Goal: Task Accomplishment & Management: Complete application form

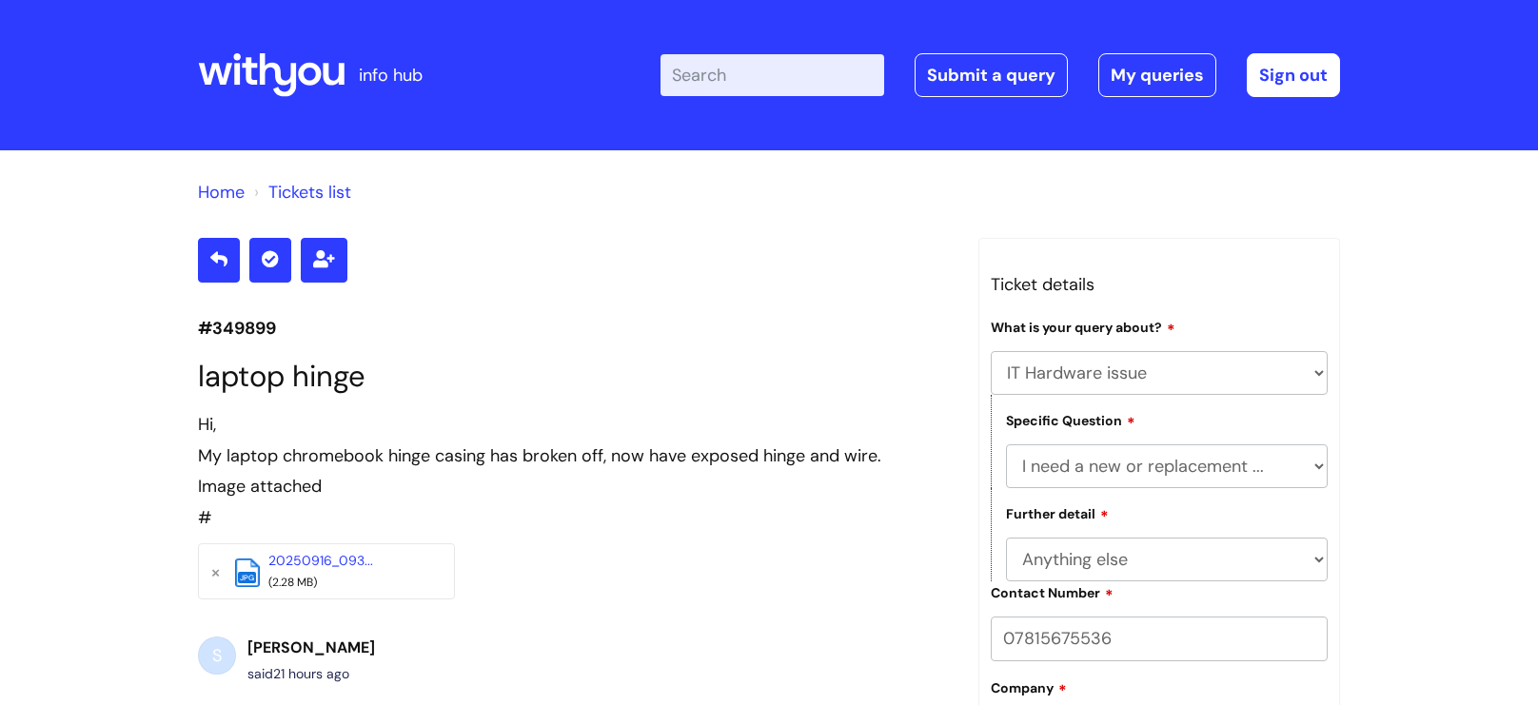
select select "IT Hardware issue"
select select "I need a new or replacement ..."
select select "Anything else"
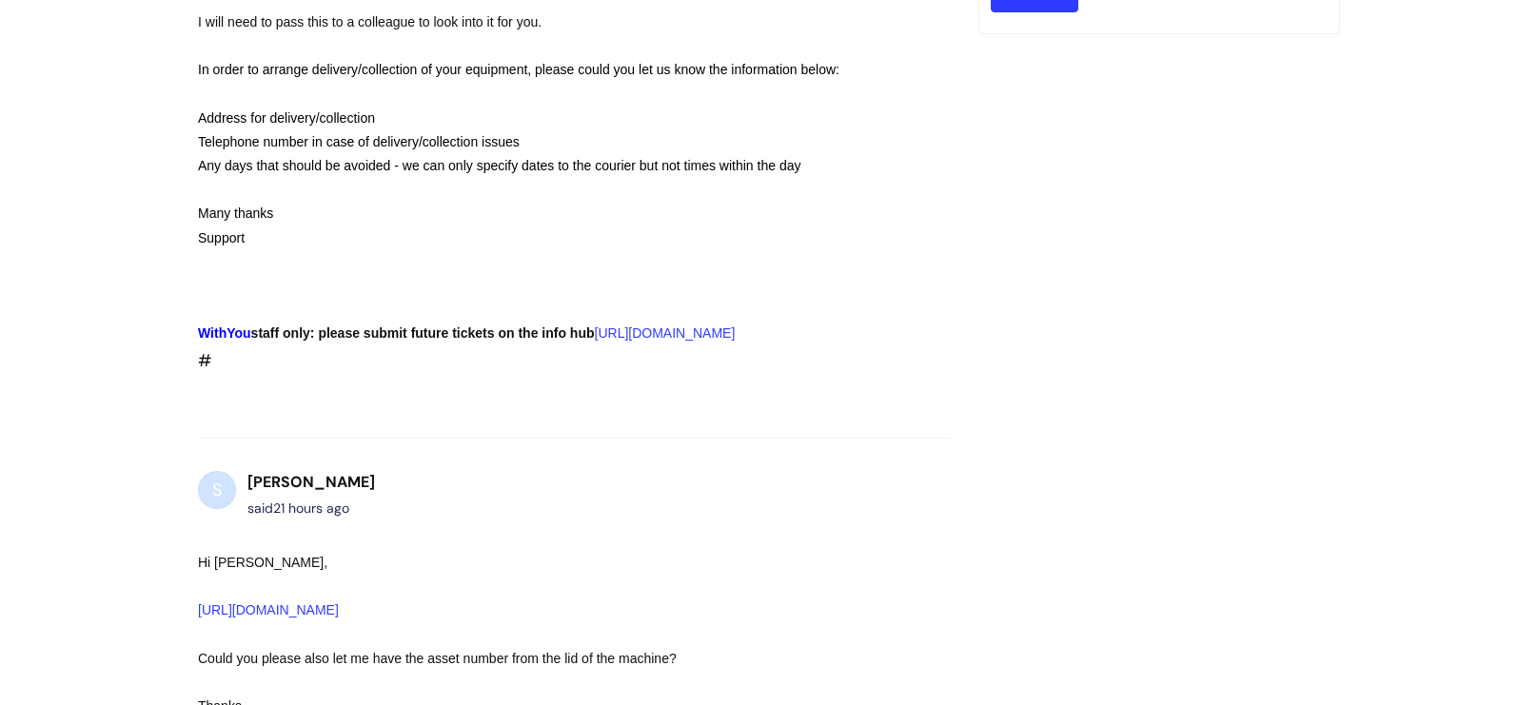
scroll to position [556, 0]
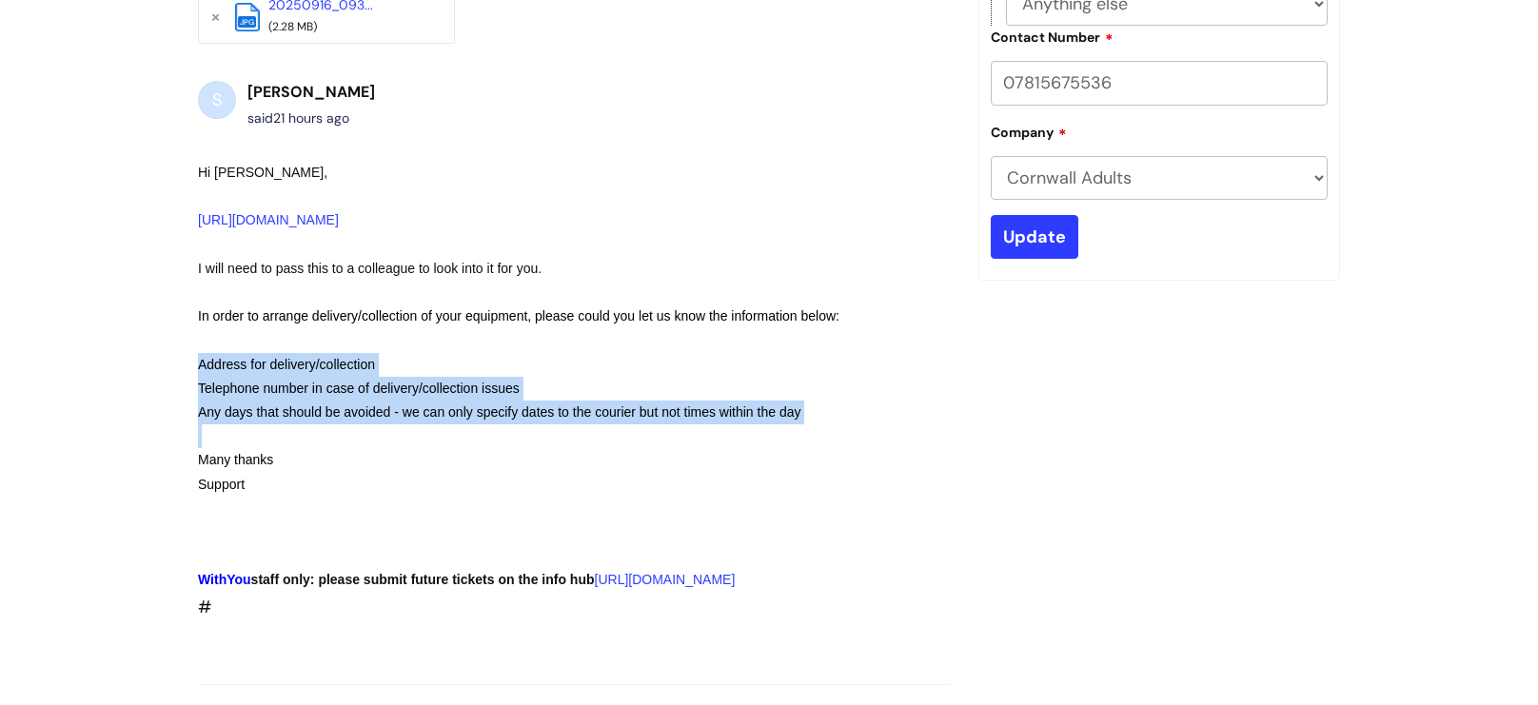
drag, startPoint x: 186, startPoint y: 358, endPoint x: 759, endPoint y: 427, distance: 578.1
click at [759, 427] on div "#349899 laptop hinge Hi, My laptop chromebook hinge casing has broken off, now …" at bounding box center [574, 652] width 780 height 1941
copy div "Address for delivery/collection Telephone number in case of delivery/collection…"
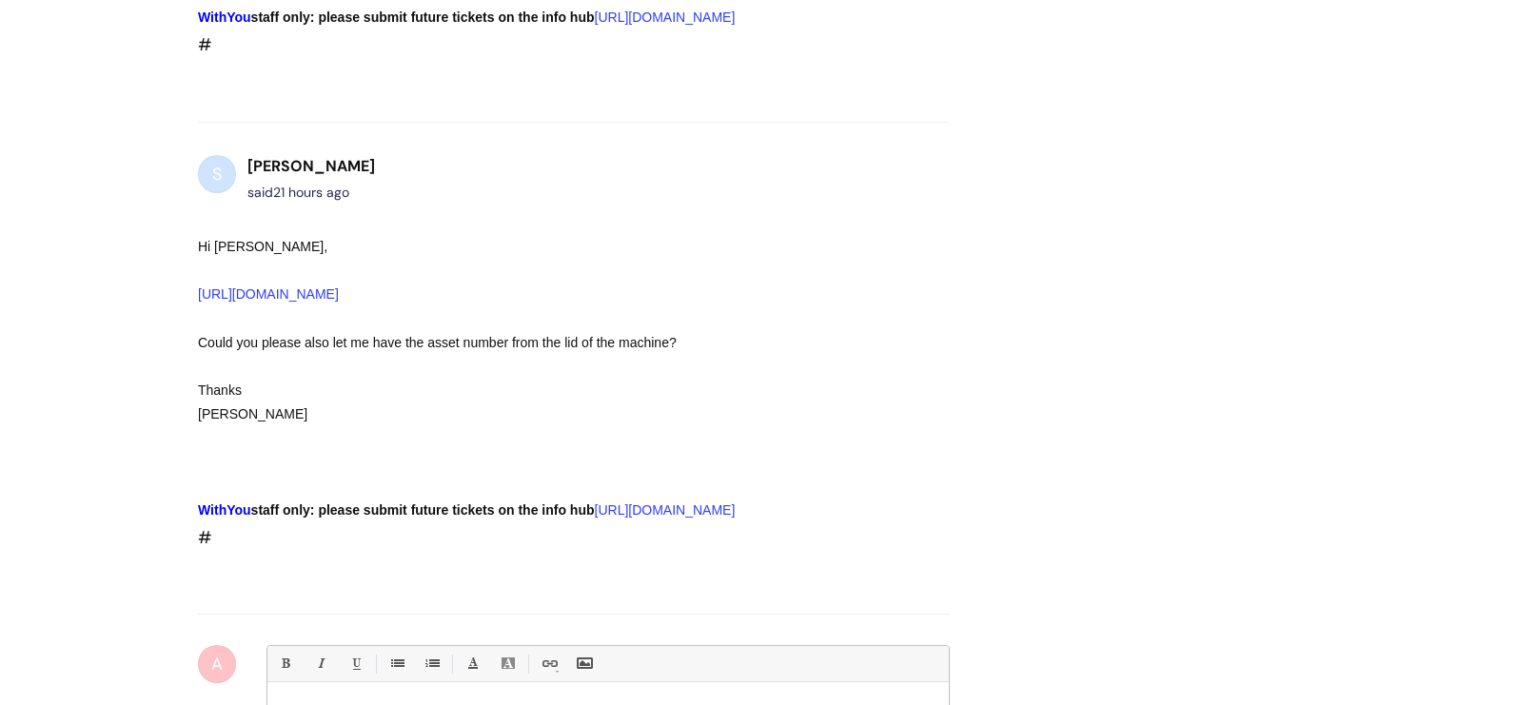
scroll to position [1479, 0]
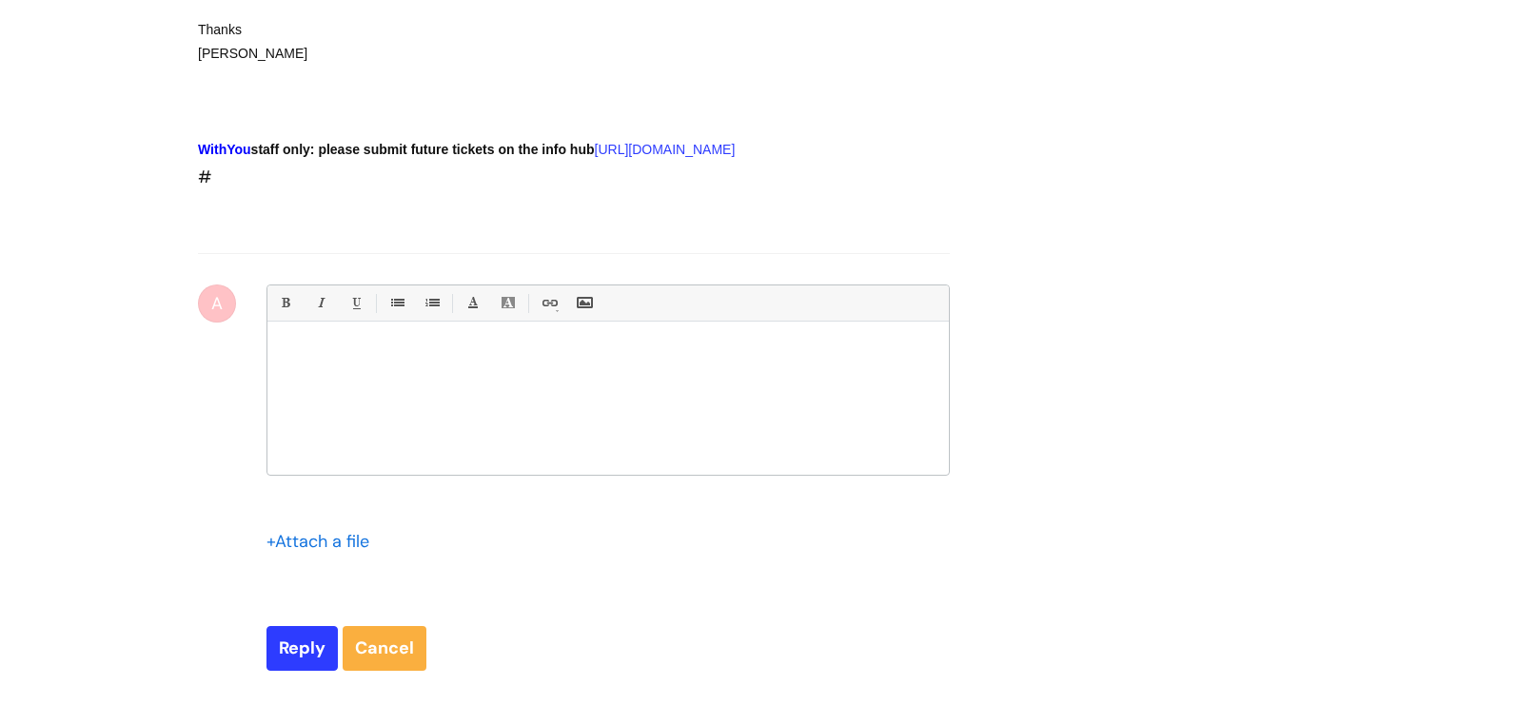
click at [404, 425] on div at bounding box center [607, 403] width 681 height 143
paste div
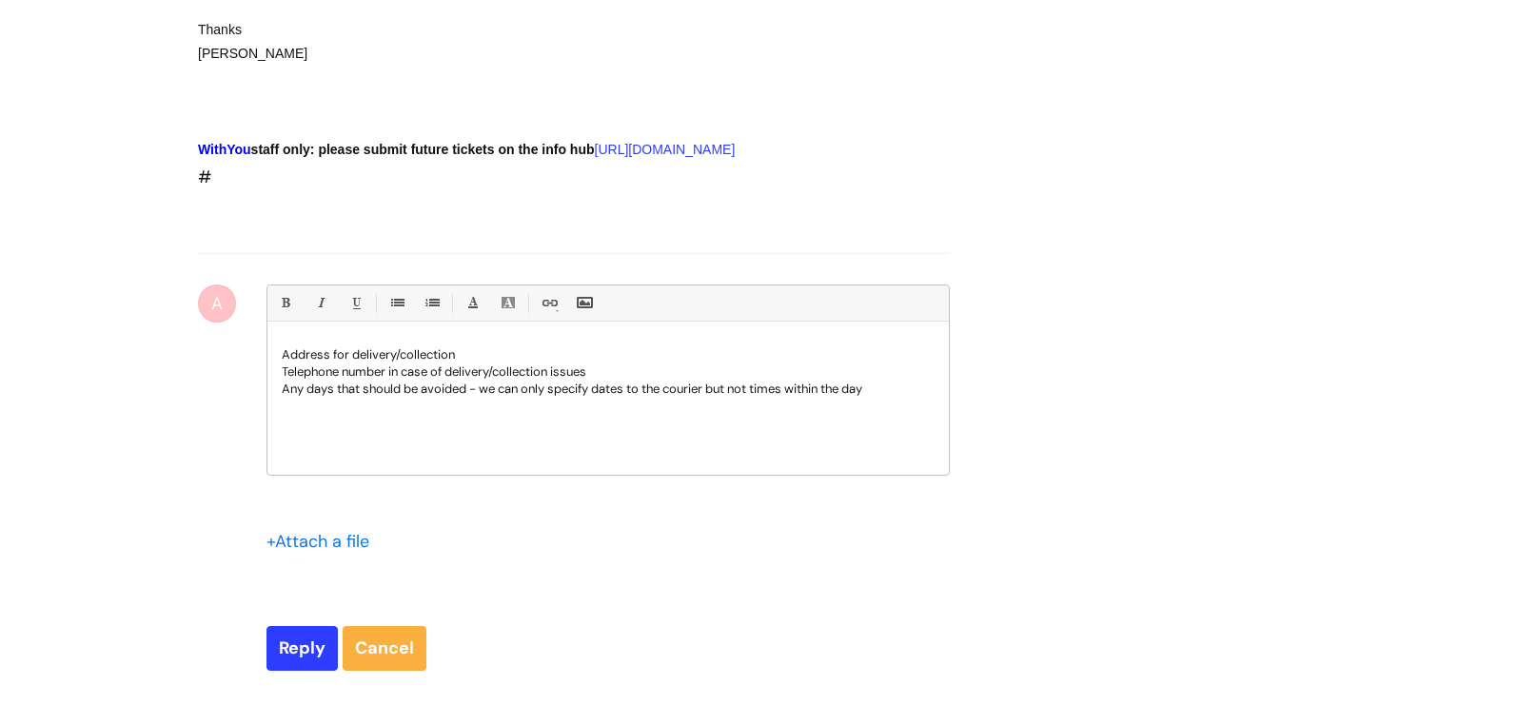
click at [462, 364] on p "Address for delivery/collection" at bounding box center [608, 354] width 653 height 17
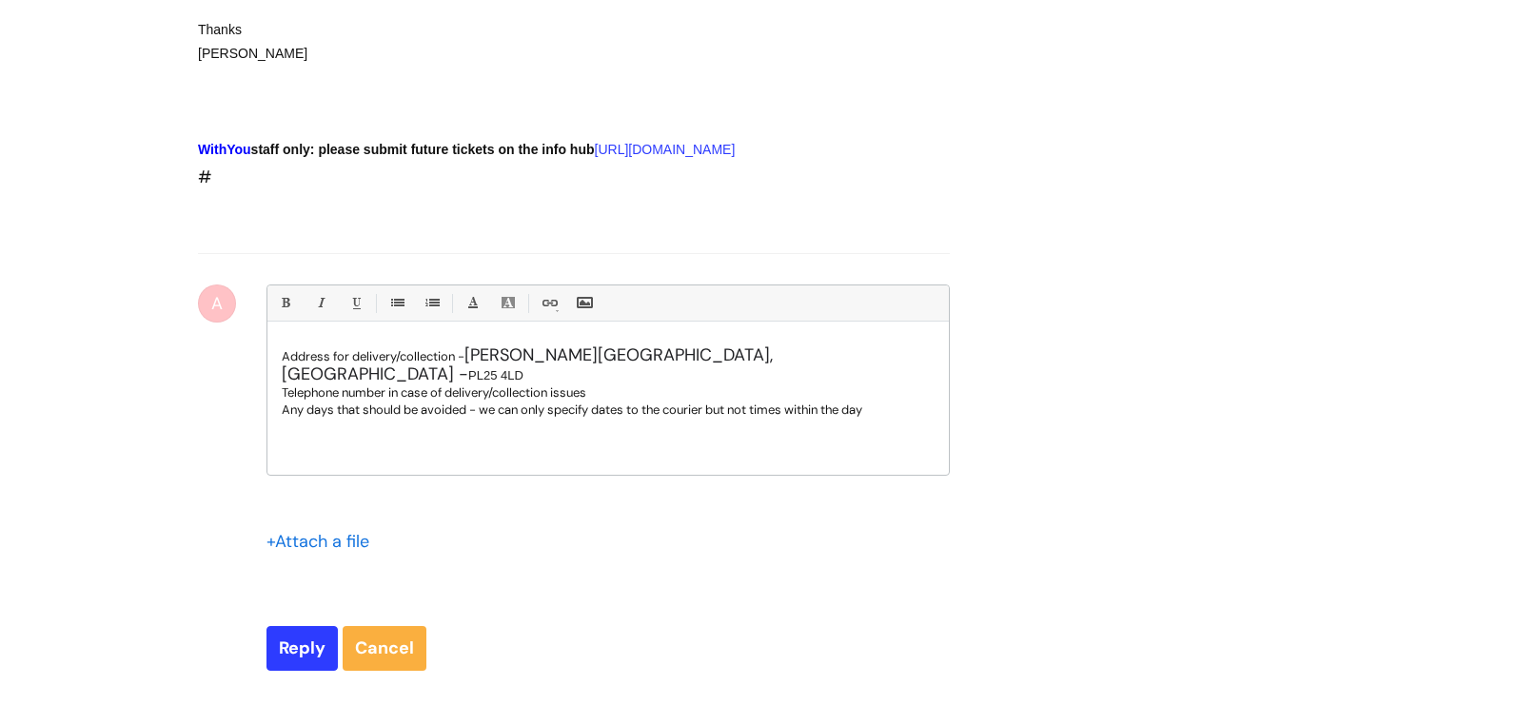
click at [622, 419] on p "Any days that should be avoided - we can only specify dates to the courier but …" at bounding box center [608, 410] width 653 height 17
click at [631, 402] on p "Telephone number in case of delivery/collection issues" at bounding box center [608, 392] width 653 height 17
click at [911, 419] on p "Any days that should be avoided - we can only specify dates to the courier but …" at bounding box center [608, 410] width 653 height 17
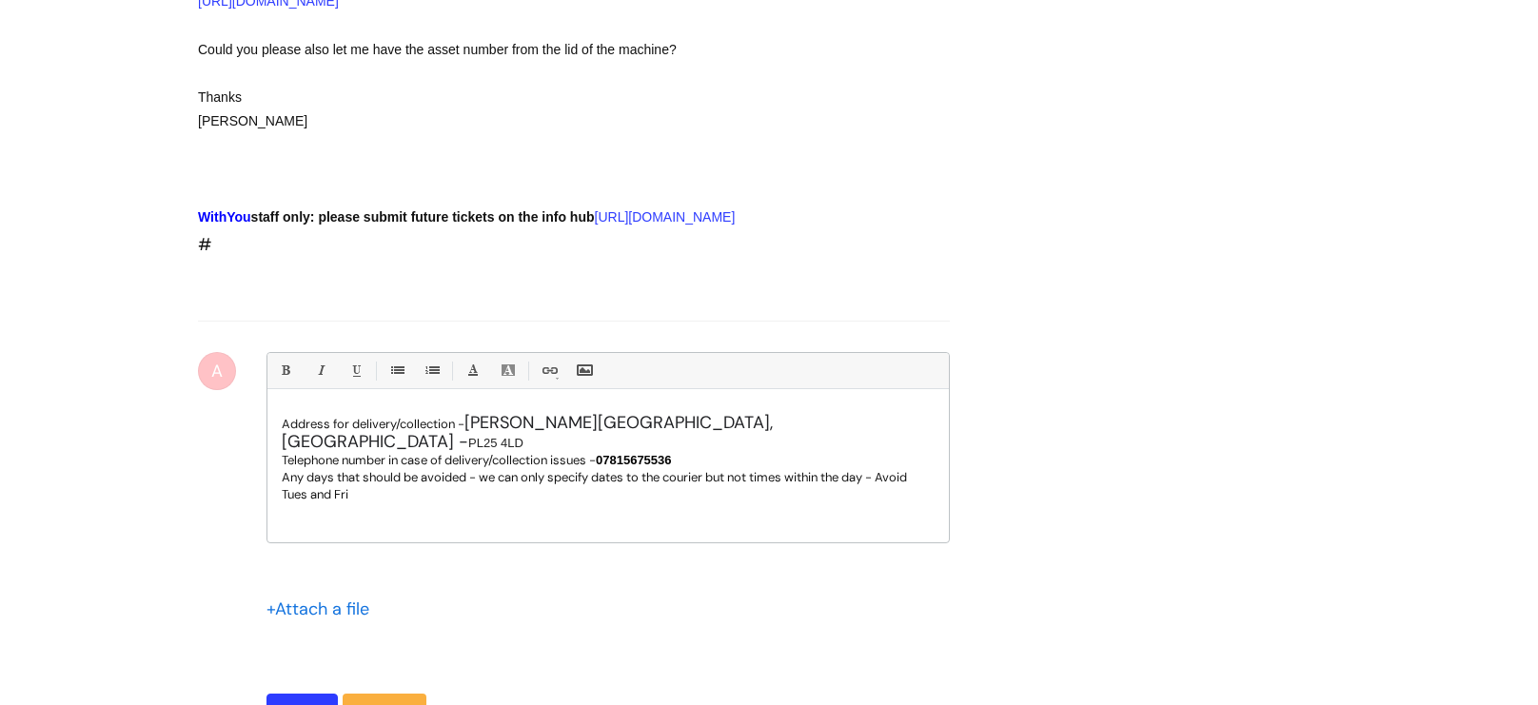
scroll to position [1330, 0]
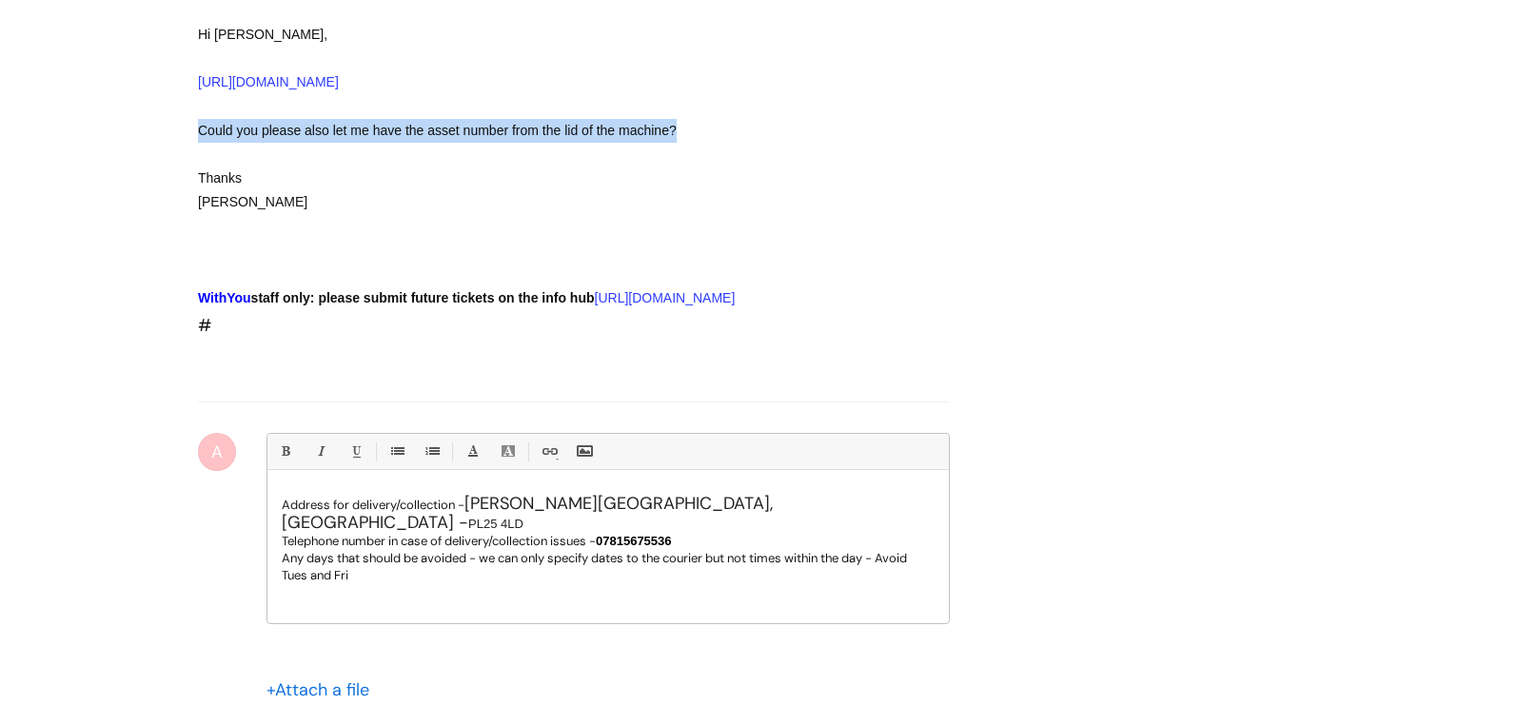
drag, startPoint x: 180, startPoint y: 148, endPoint x: 679, endPoint y: 142, distance: 498.7
copy div "Could you please also let me have the asset number from the lid of the machine?"
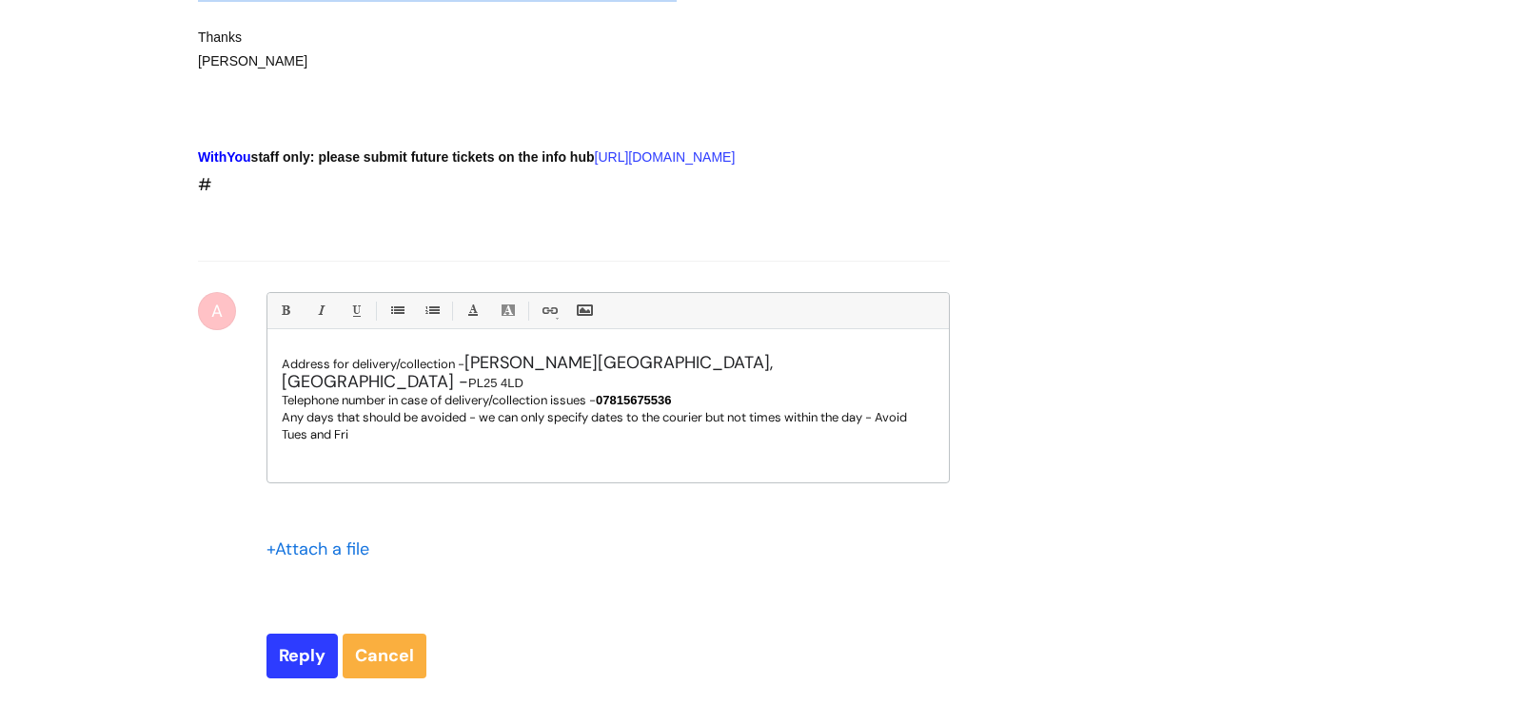
scroll to position [1547, 0]
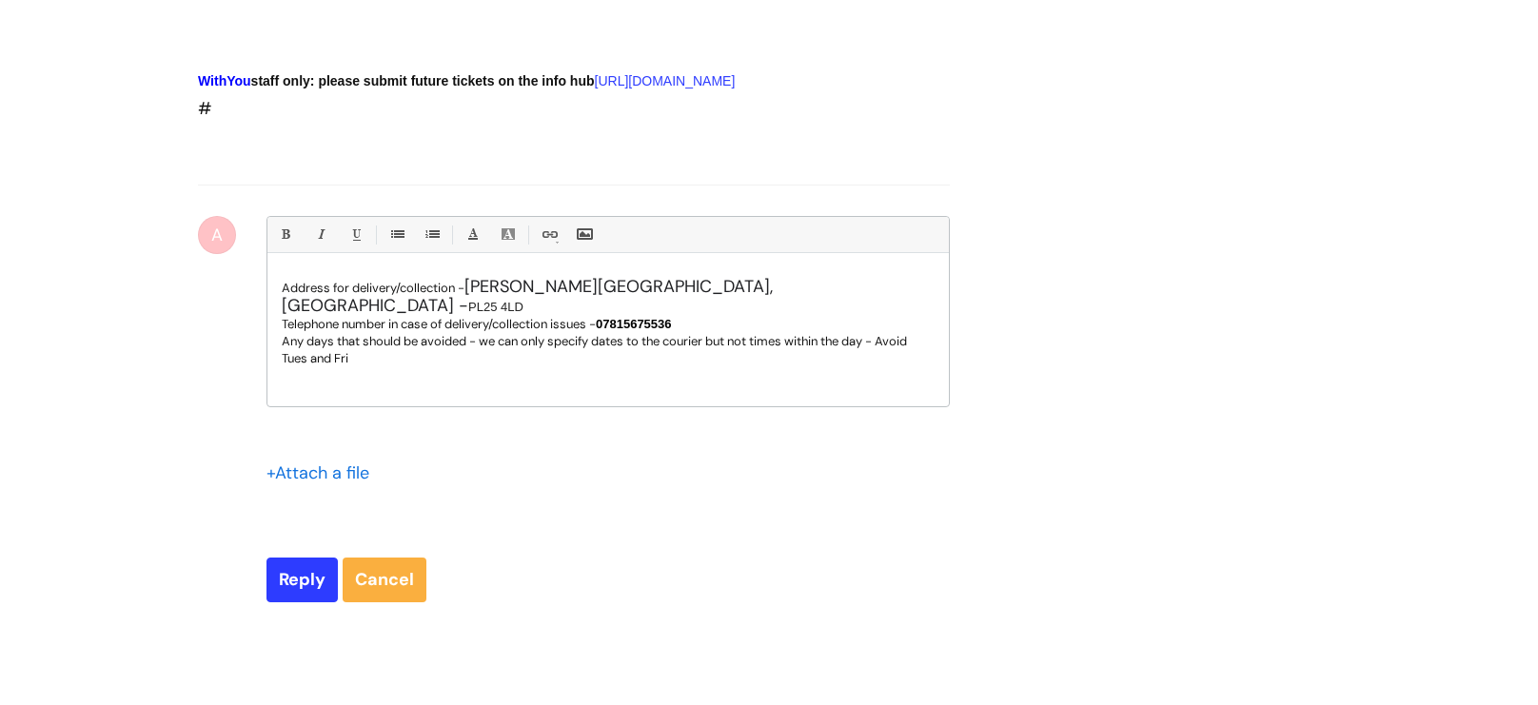
click at [388, 419] on div at bounding box center [608, 410] width 653 height 17
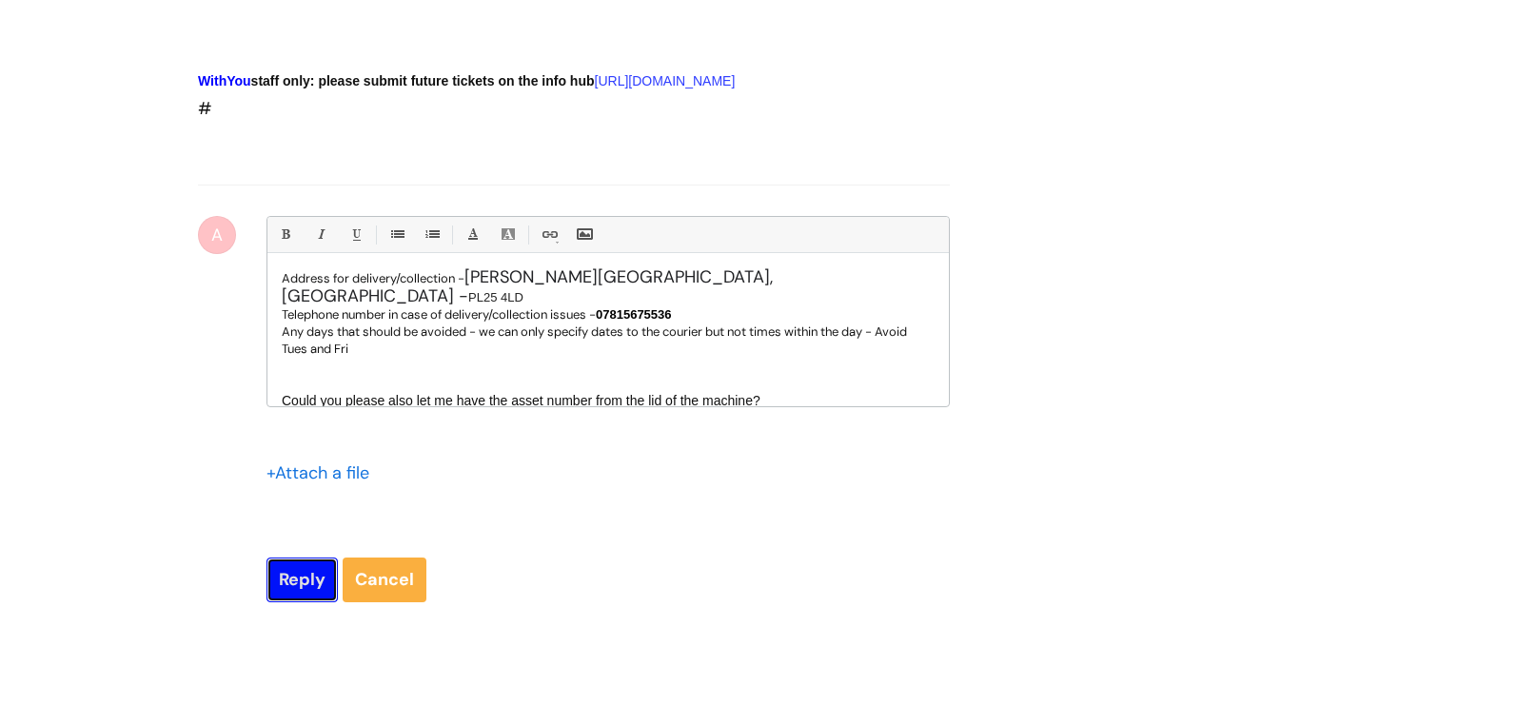
click at [301, 601] on input "Reply" at bounding box center [301, 580] width 71 height 44
type input "Please Wait..."
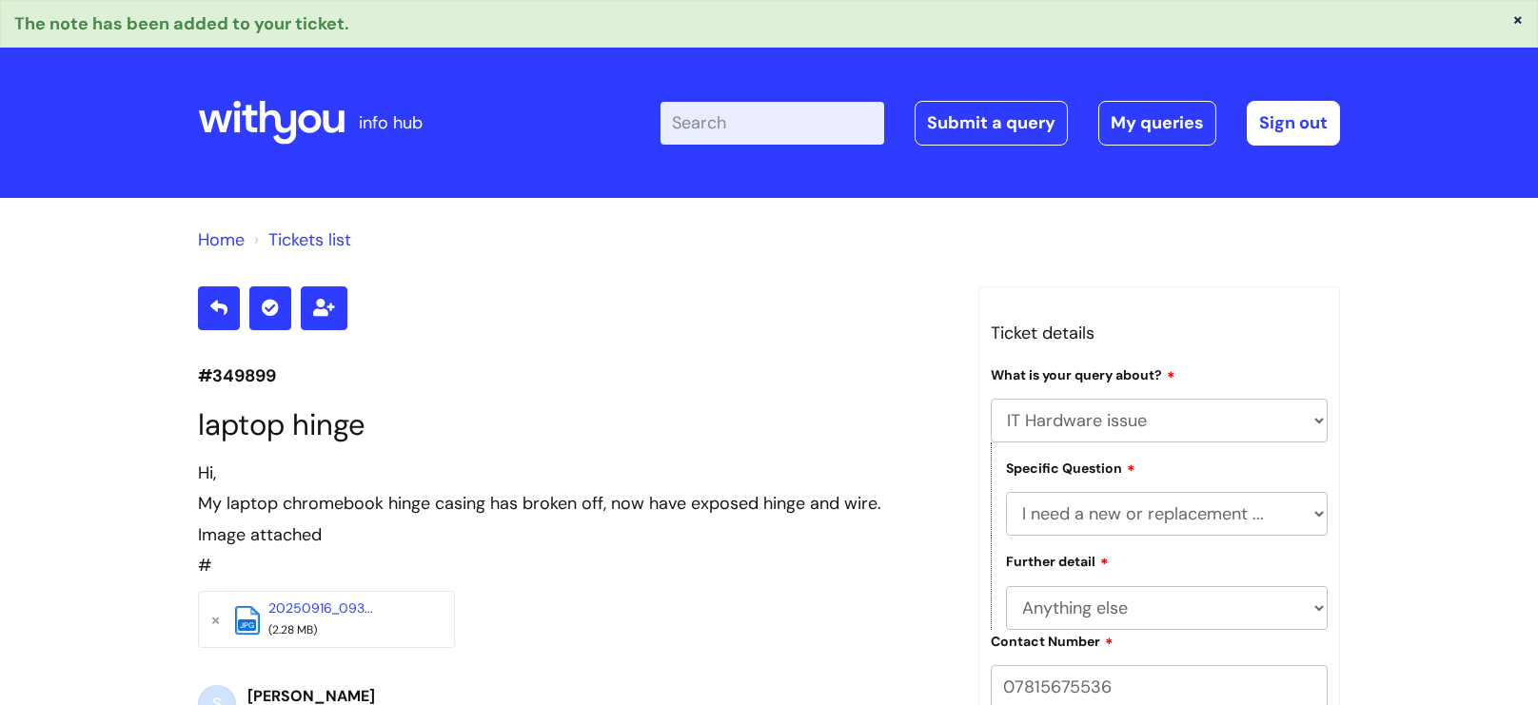
select select "IT Hardware issue"
select select "I need a new or replacement ..."
select select "Anything else"
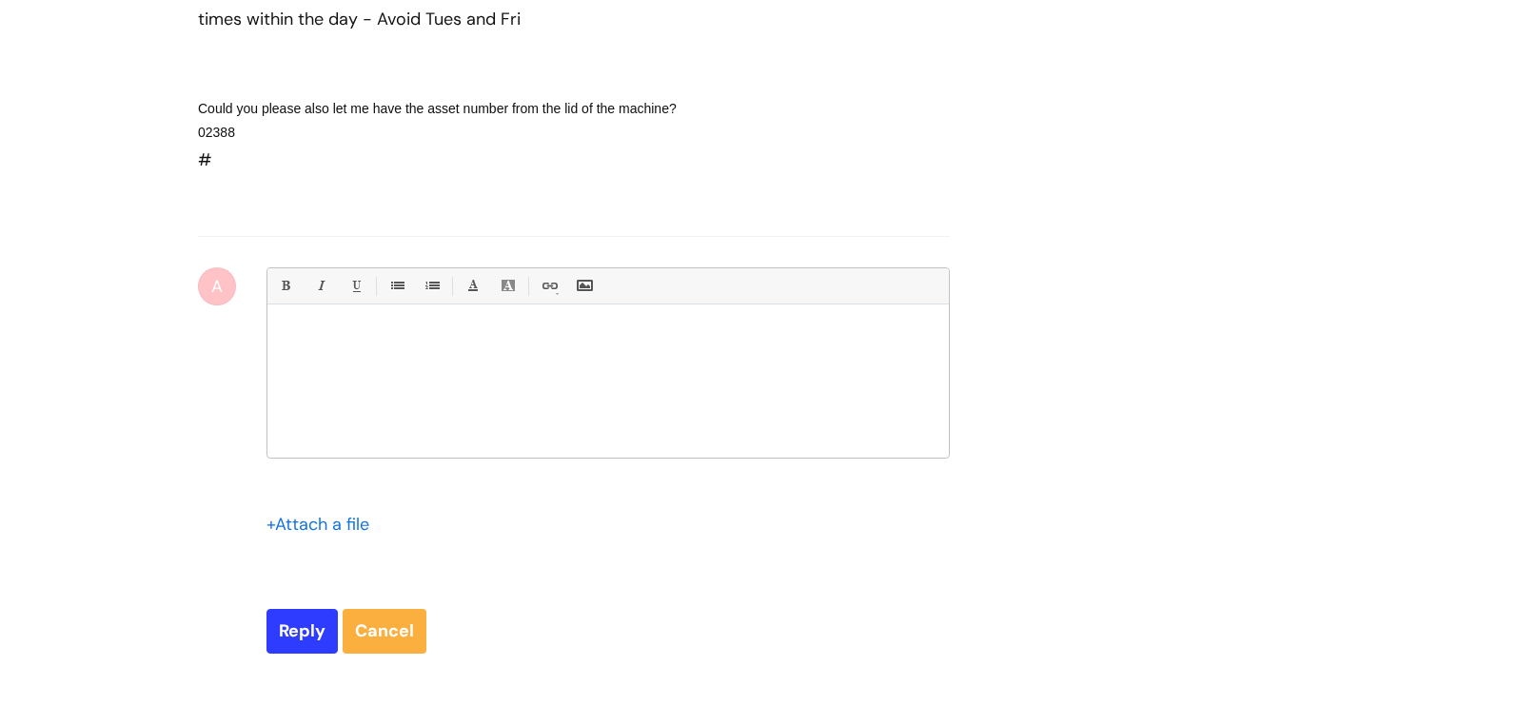
click at [225, 598] on div "A Bold (Ctrl-B) Italic (Ctrl-I) Underline(Ctrl-U) • Unordered List (Ctrl-Shift-…" at bounding box center [574, 459] width 752 height 385
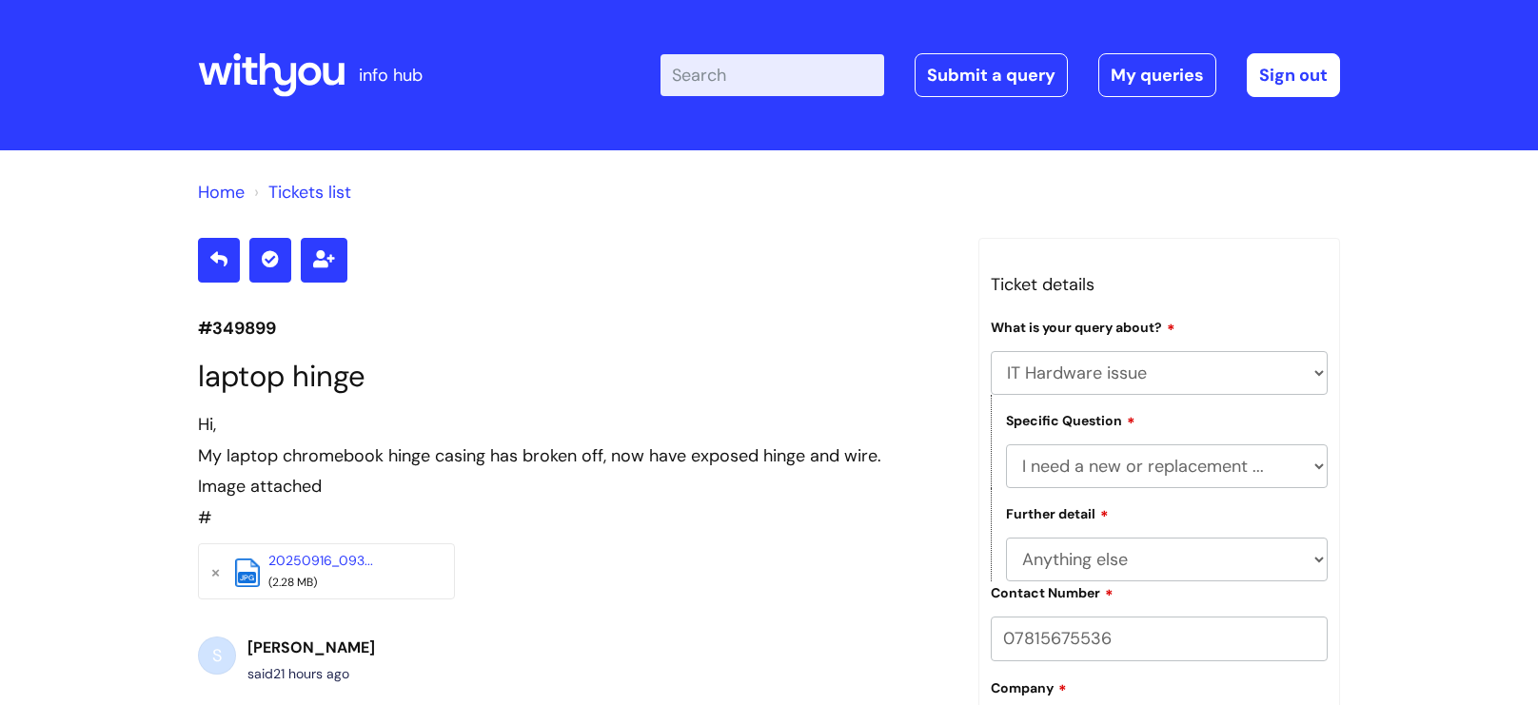
select select "IT Hardware issue"
select select "I need a new or replacement ..."
select select "Anything else"
click at [310, 185] on link "Tickets list" at bounding box center [309, 192] width 83 height 23
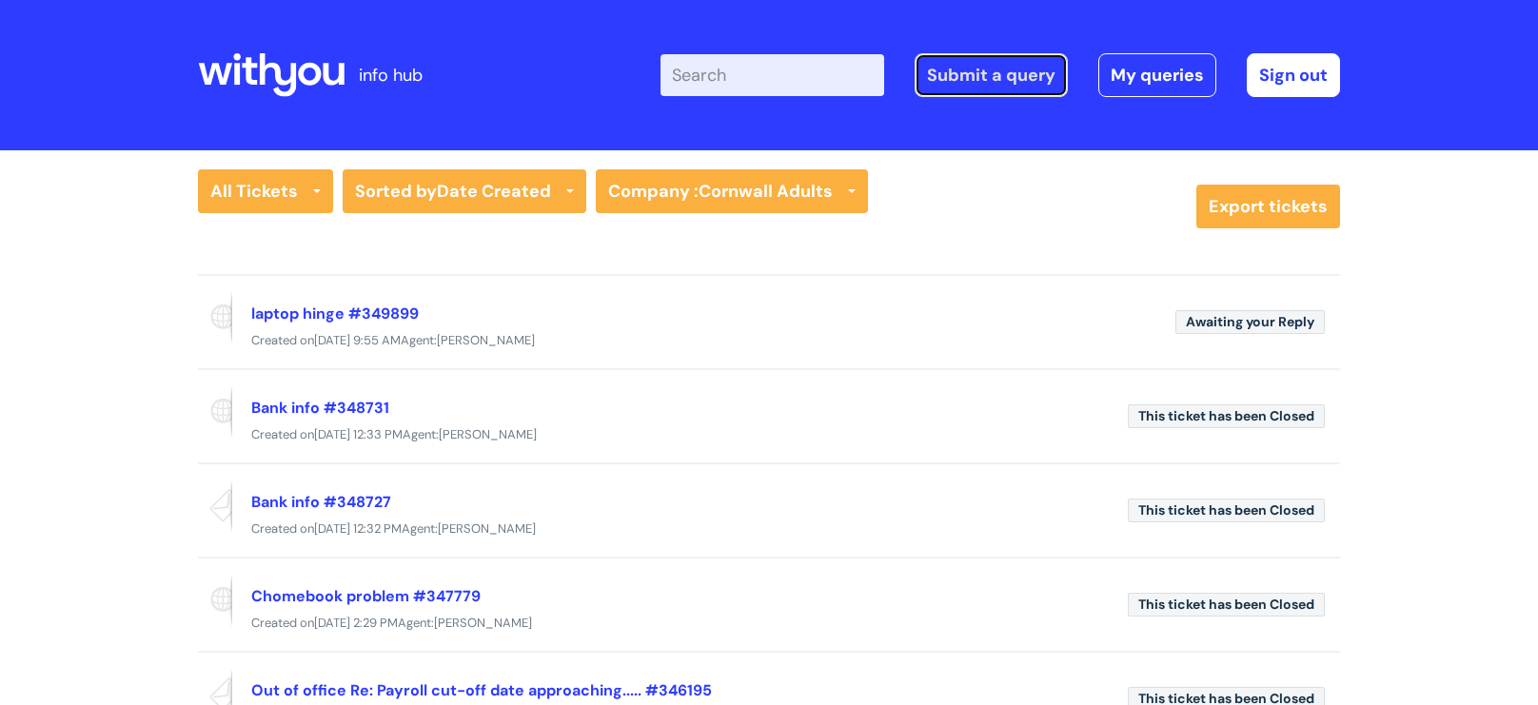
click at [1009, 69] on link "Submit a query" at bounding box center [991, 75] width 153 height 44
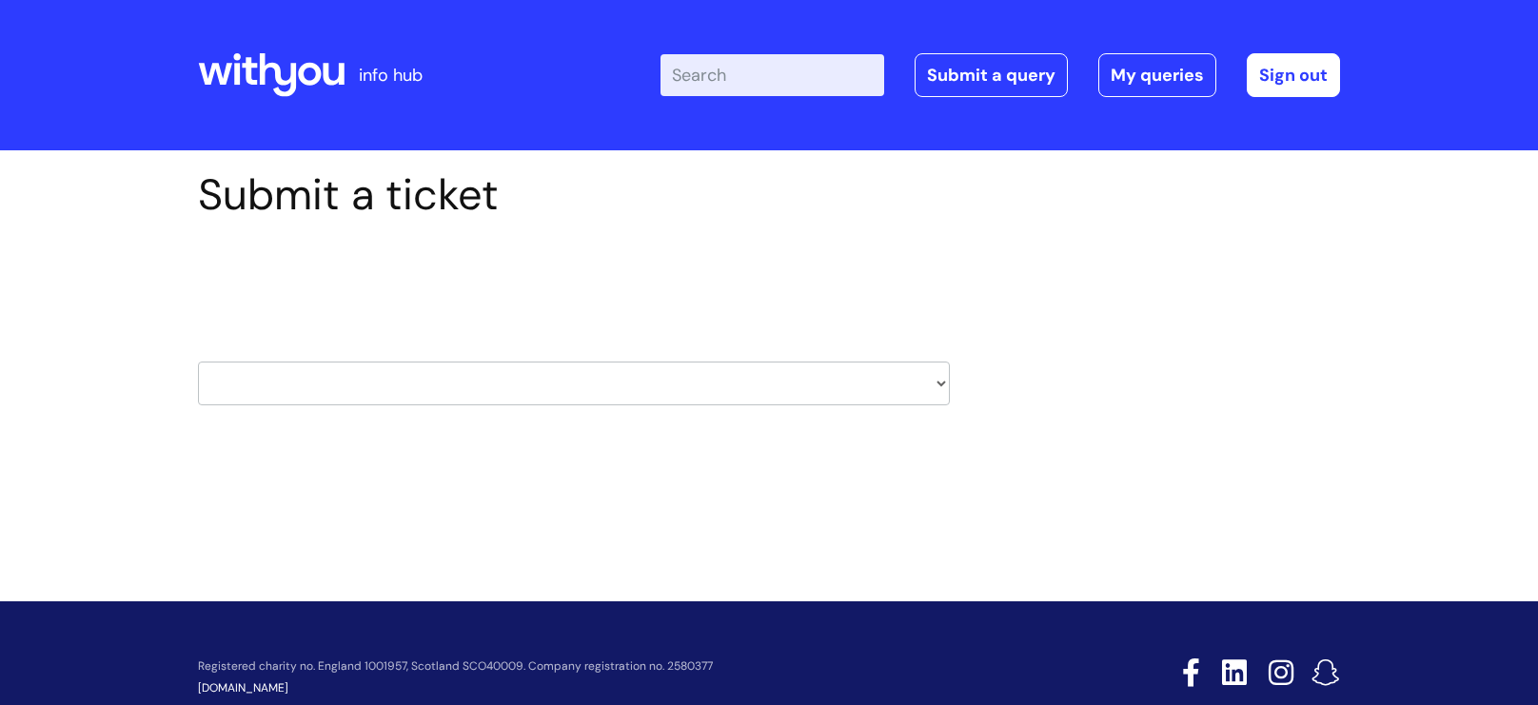
click at [422, 370] on select "HR / People IT and Support Clinical Drug Alerts Finance Accounts Data Support T…" at bounding box center [574, 384] width 752 height 44
select select "it_and_support"
click at [198, 362] on select "HR / People IT and Support Clinical Drug Alerts Finance Accounts Data Support T…" at bounding box center [574, 384] width 752 height 44
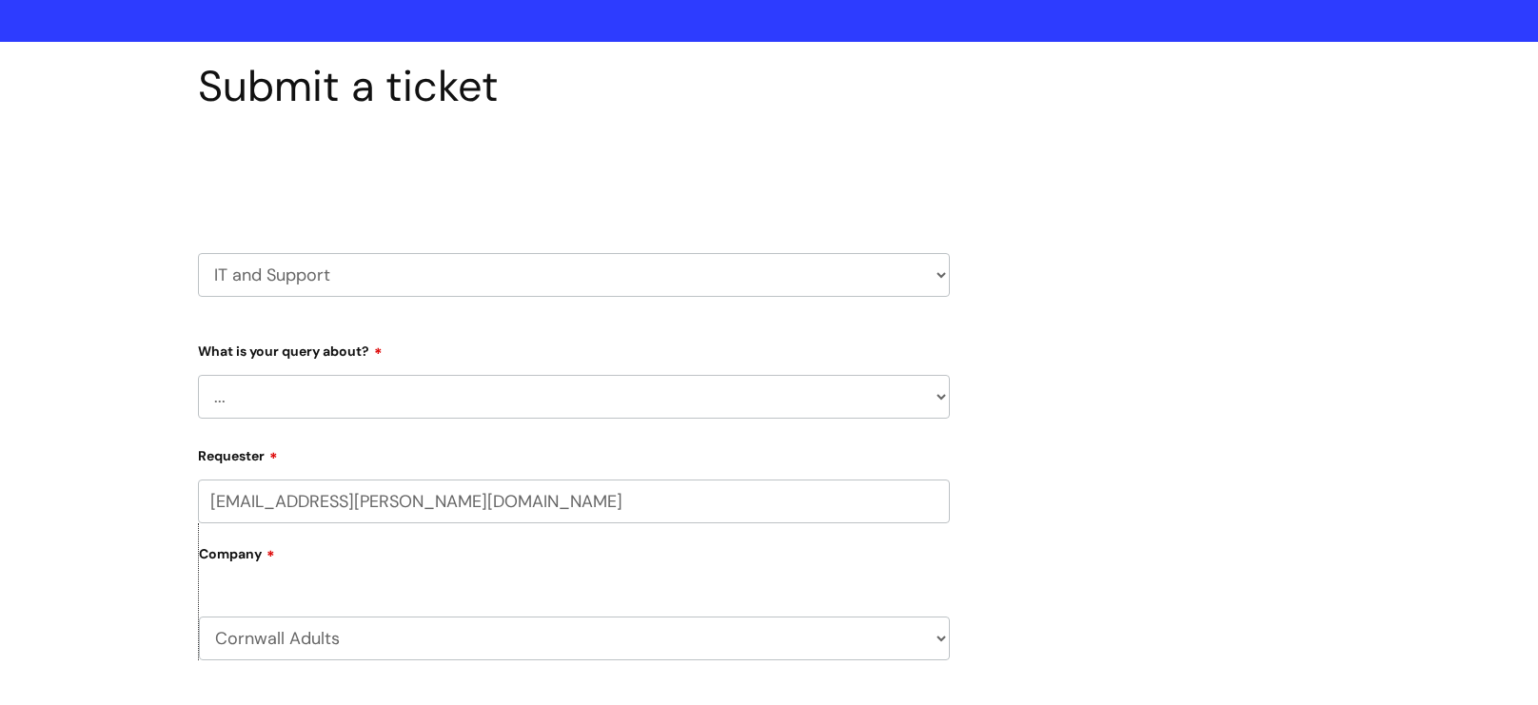
scroll to position [364, 0]
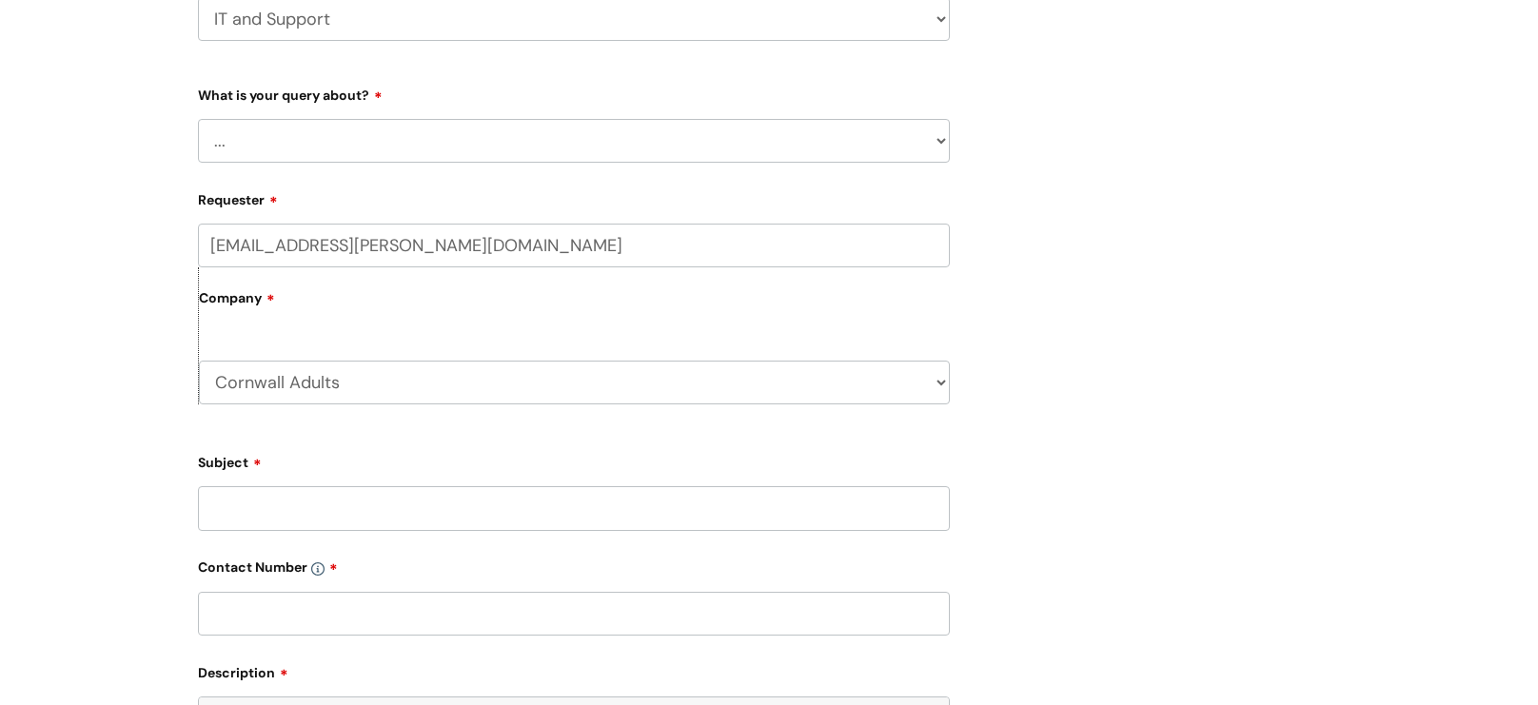
click at [418, 154] on select "... Mobile Phone Reset & MFA Accounts, Starters and Leavers IT Hardware issue I…" at bounding box center [574, 141] width 752 height 44
click at [198, 119] on select "... Mobile Phone Reset & MFA Accounts, Starters and Leavers IT Hardware issue I…" at bounding box center [574, 141] width 752 height 44
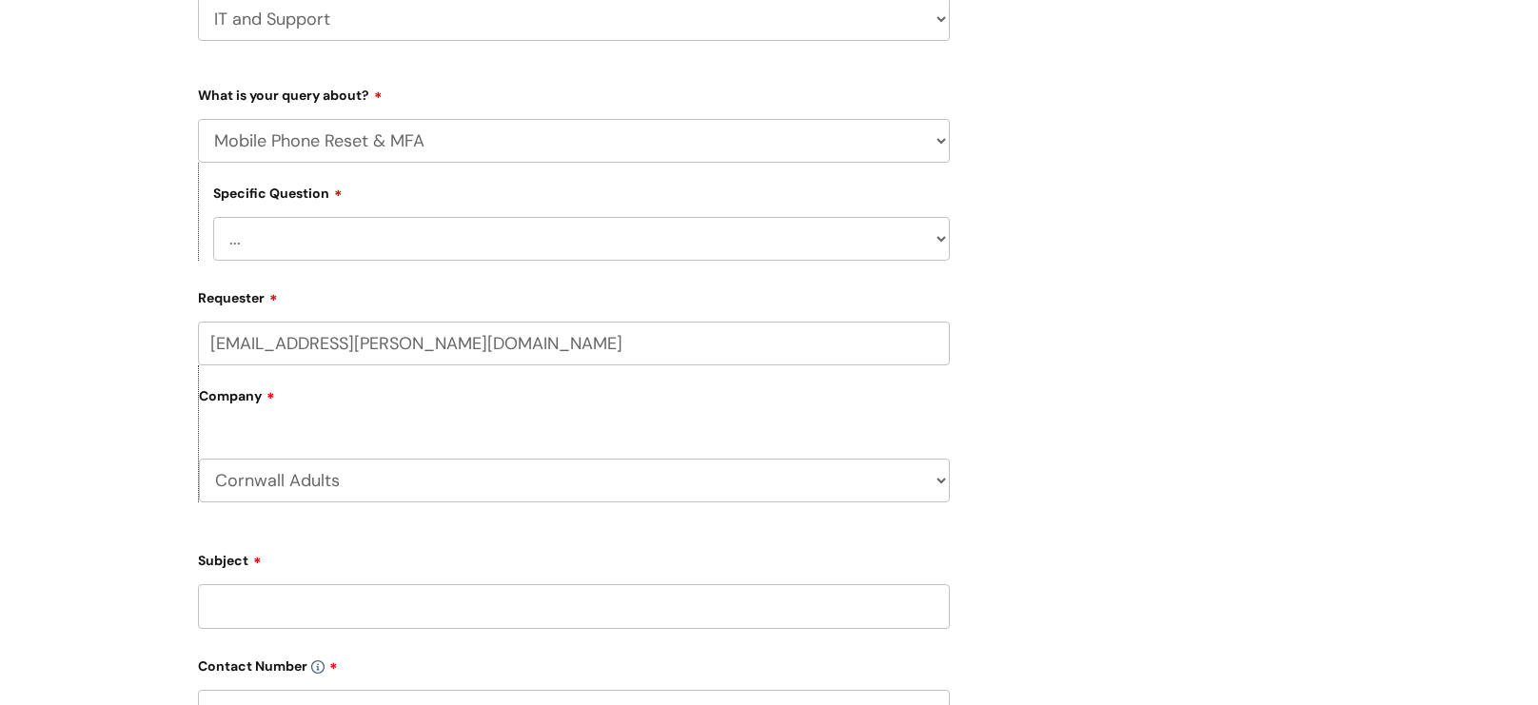
click at [444, 141] on select "... Mobile Phone Reset & MFA Accounts, Starters and Leavers IT Hardware issue I…" at bounding box center [574, 141] width 752 height 44
click at [412, 247] on select "... Support with Mobile Phone Reset & MFA" at bounding box center [581, 239] width 737 height 44
click at [454, 144] on select "... Mobile Phone Reset & MFA Accounts, Starters and Leavers IT Hardware issue I…" at bounding box center [574, 141] width 752 height 44
select select "Something Else"
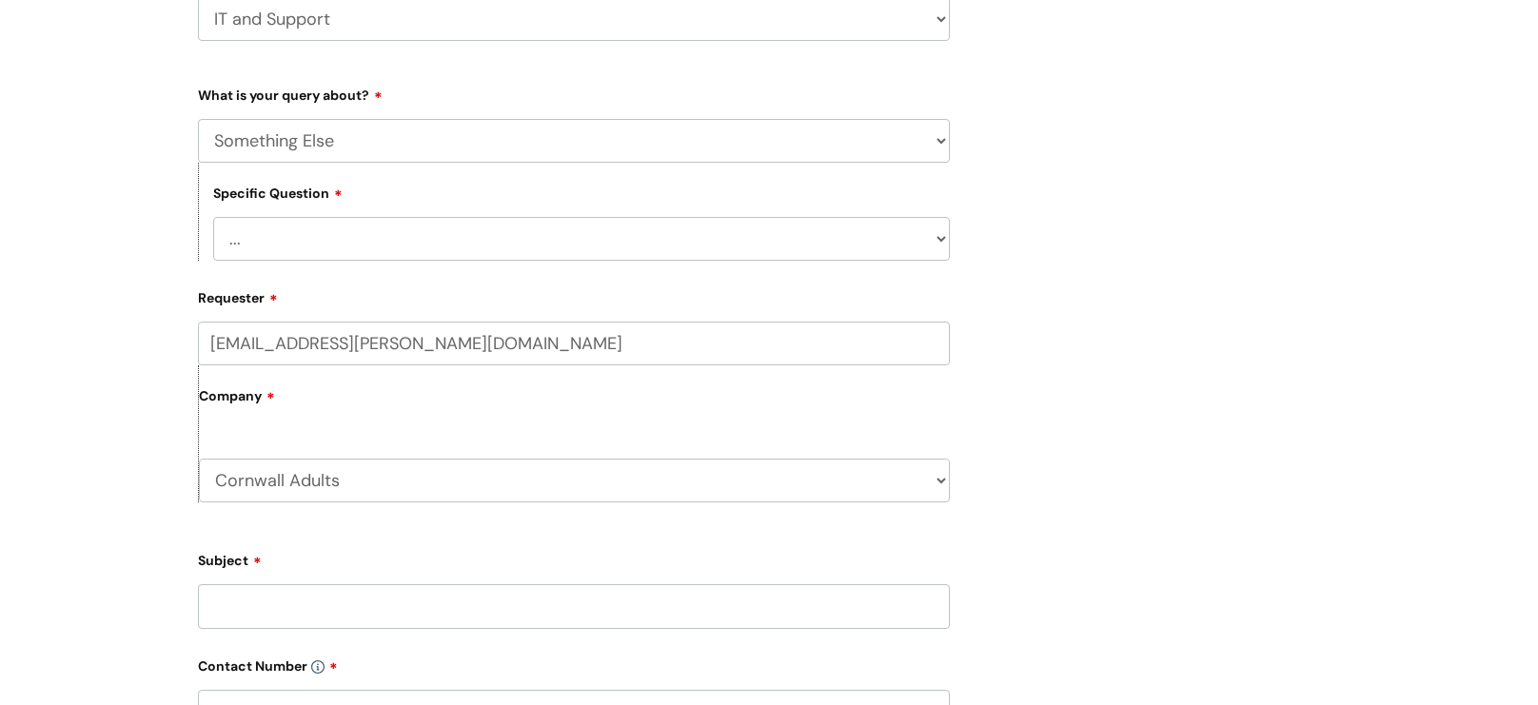
click at [198, 119] on select "... Mobile Phone Reset & MFA Accounts, Starters and Leavers IT Hardware issue I…" at bounding box center [574, 141] width 752 height 44
click at [370, 246] on select "... My problem is not listed" at bounding box center [581, 239] width 737 height 44
select select "My problem is not listed"
click at [213, 219] on select "... My problem is not listed" at bounding box center [581, 239] width 737 height 44
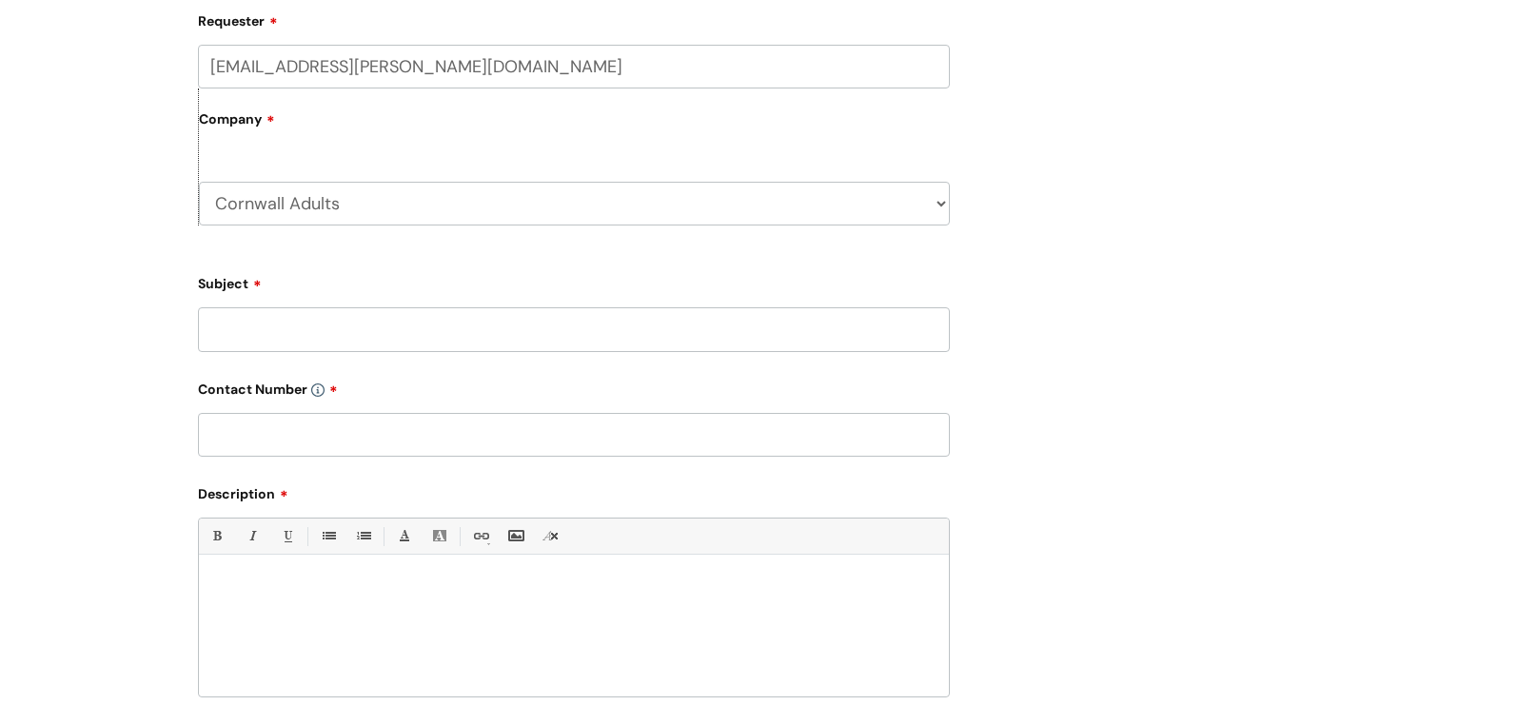
scroll to position [687, 0]
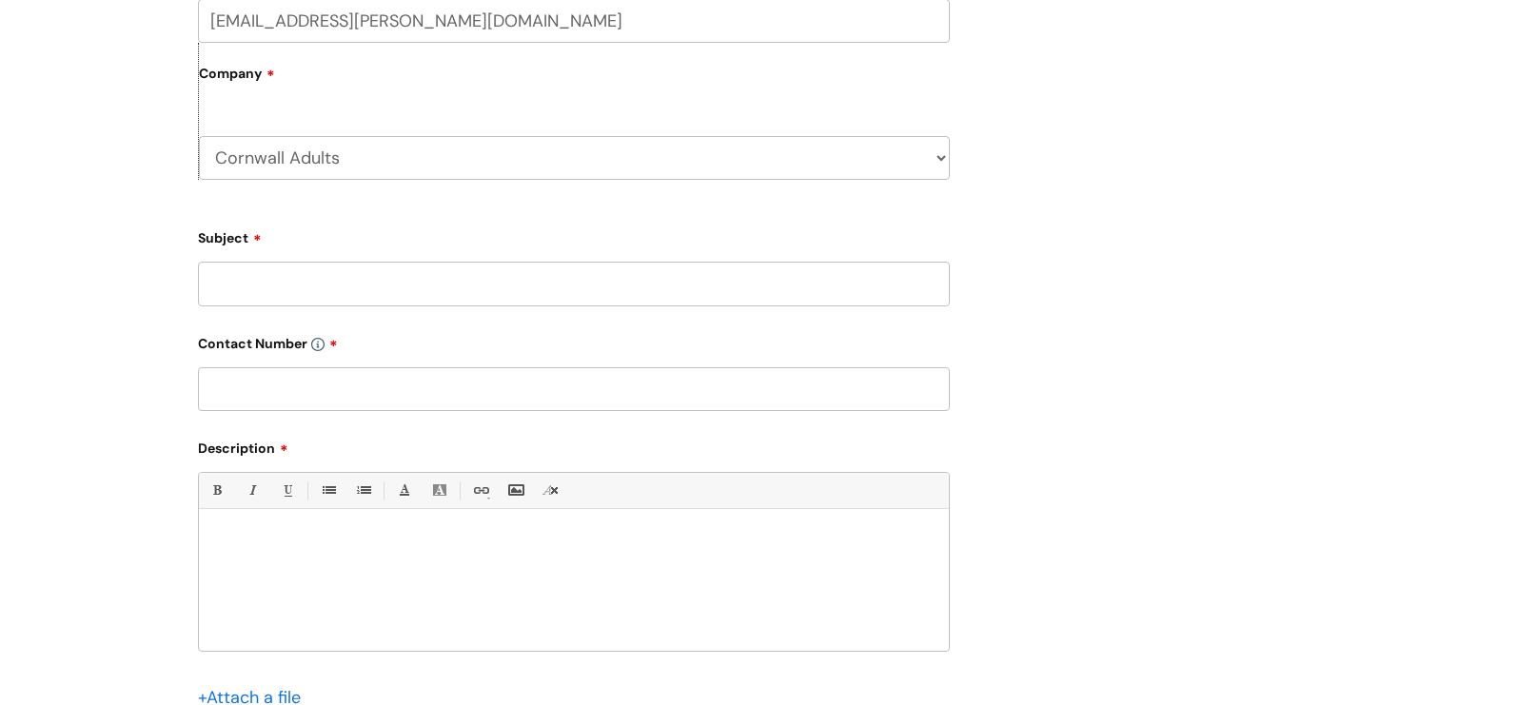
click at [364, 290] on input "Subject" at bounding box center [574, 284] width 752 height 44
type input "work phone"
click at [318, 393] on input "text" at bounding box center [574, 389] width 752 height 44
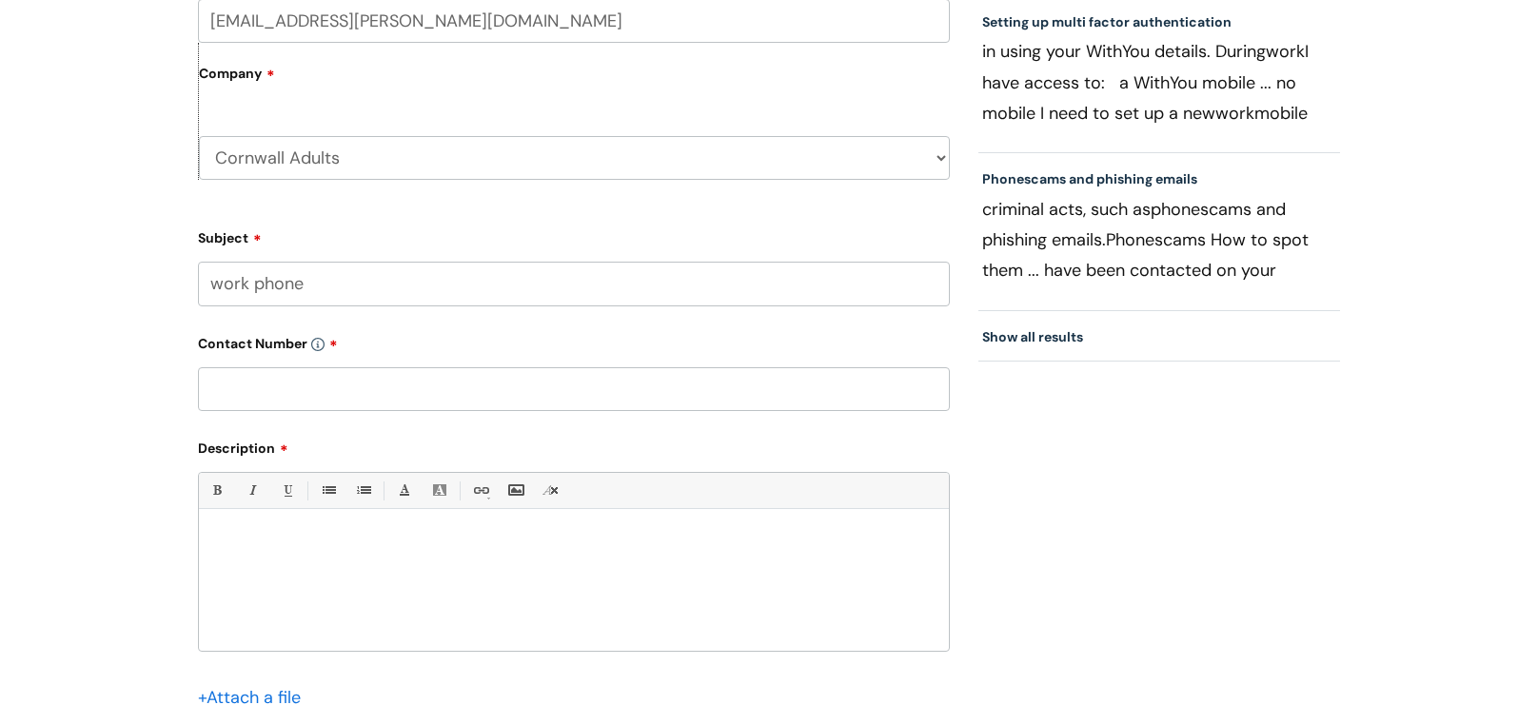
paste input "07815675536"
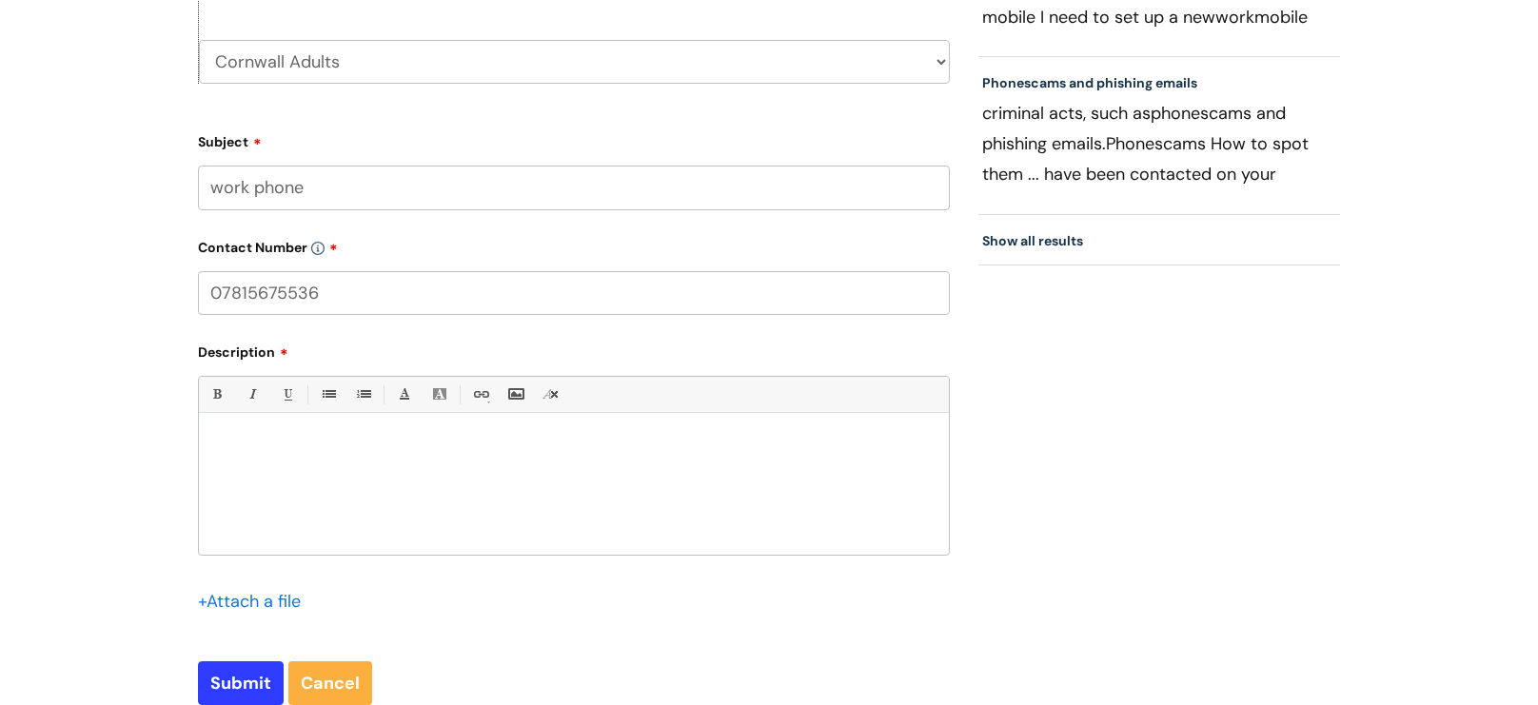
scroll to position [830, 0]
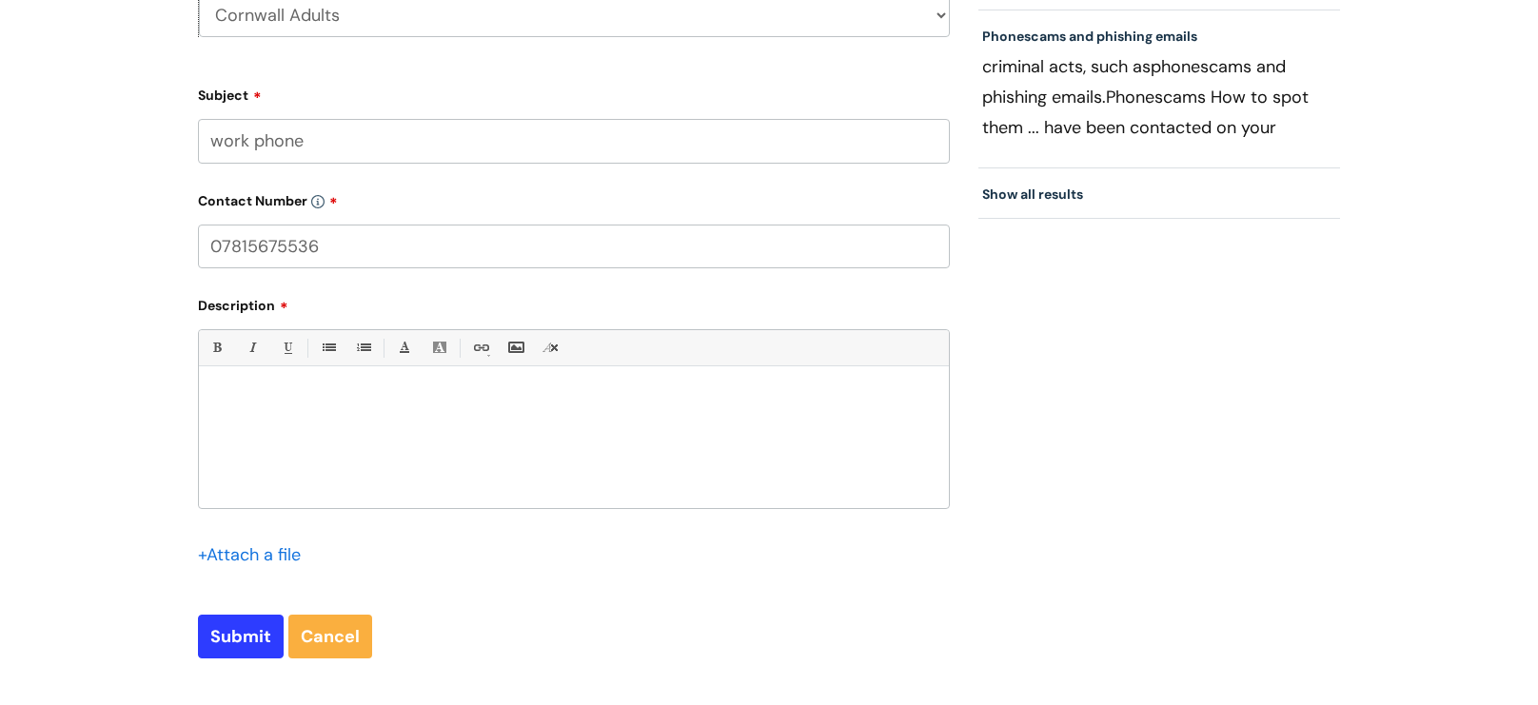
type input "07815675536"
click at [393, 408] on p at bounding box center [573, 399] width 721 height 17
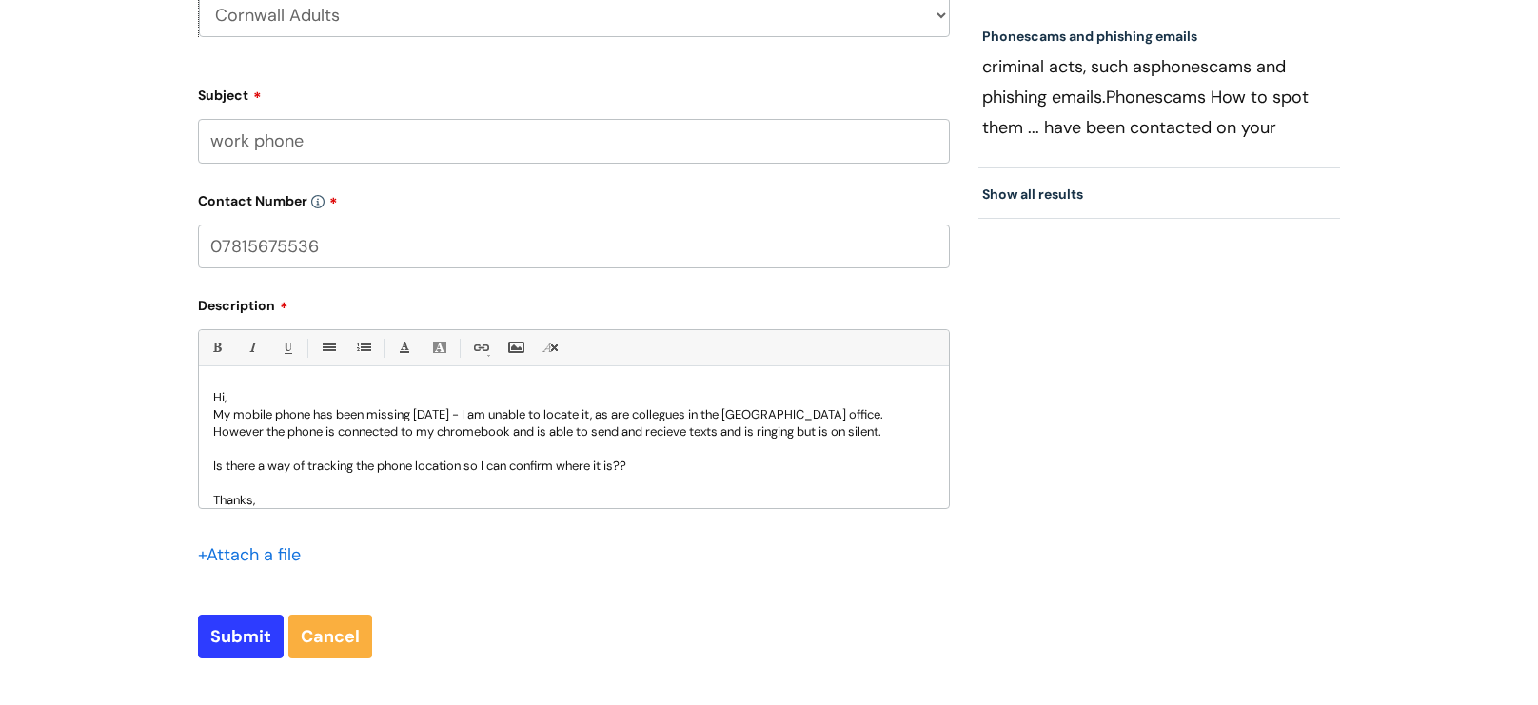
scroll to position [20, 0]
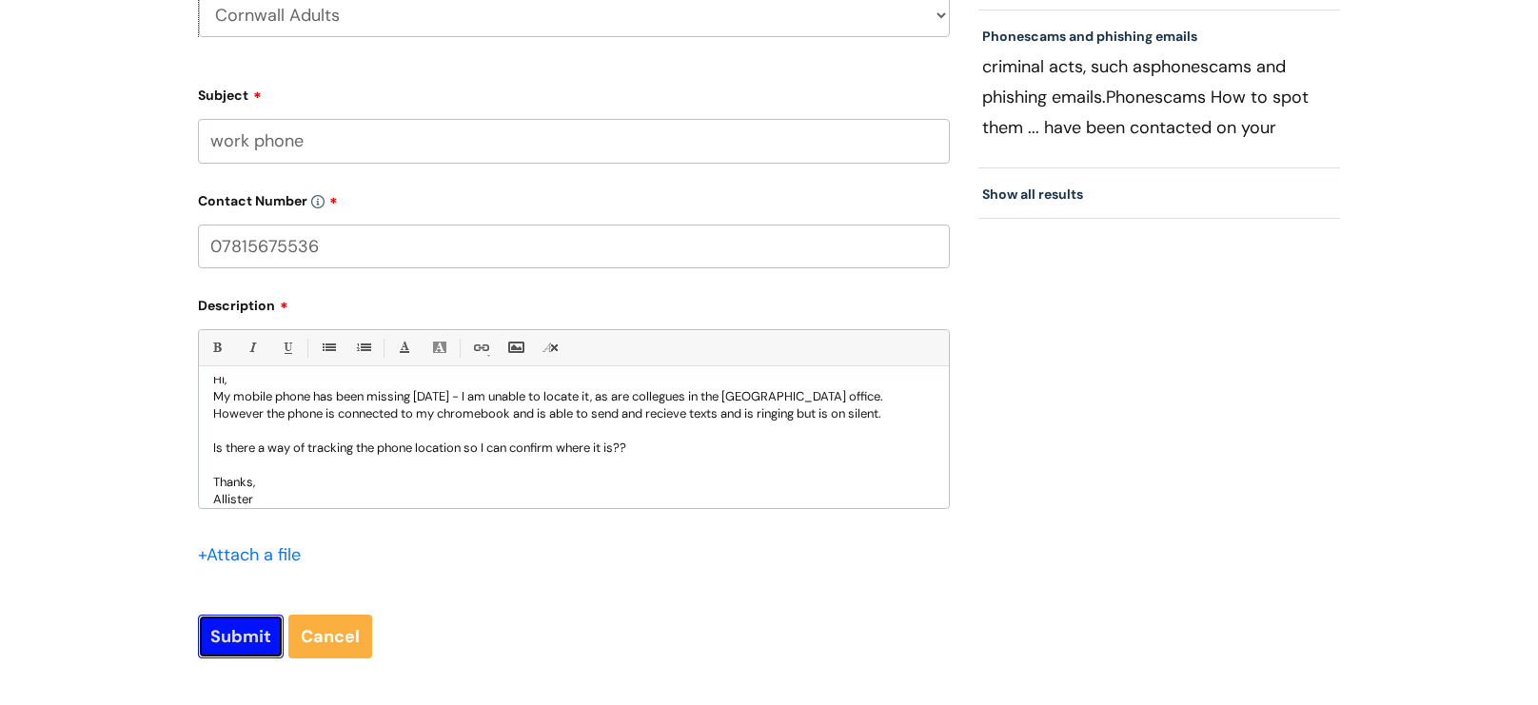
click at [232, 651] on input "Submit" at bounding box center [241, 637] width 86 height 44
type input "Please Wait..."
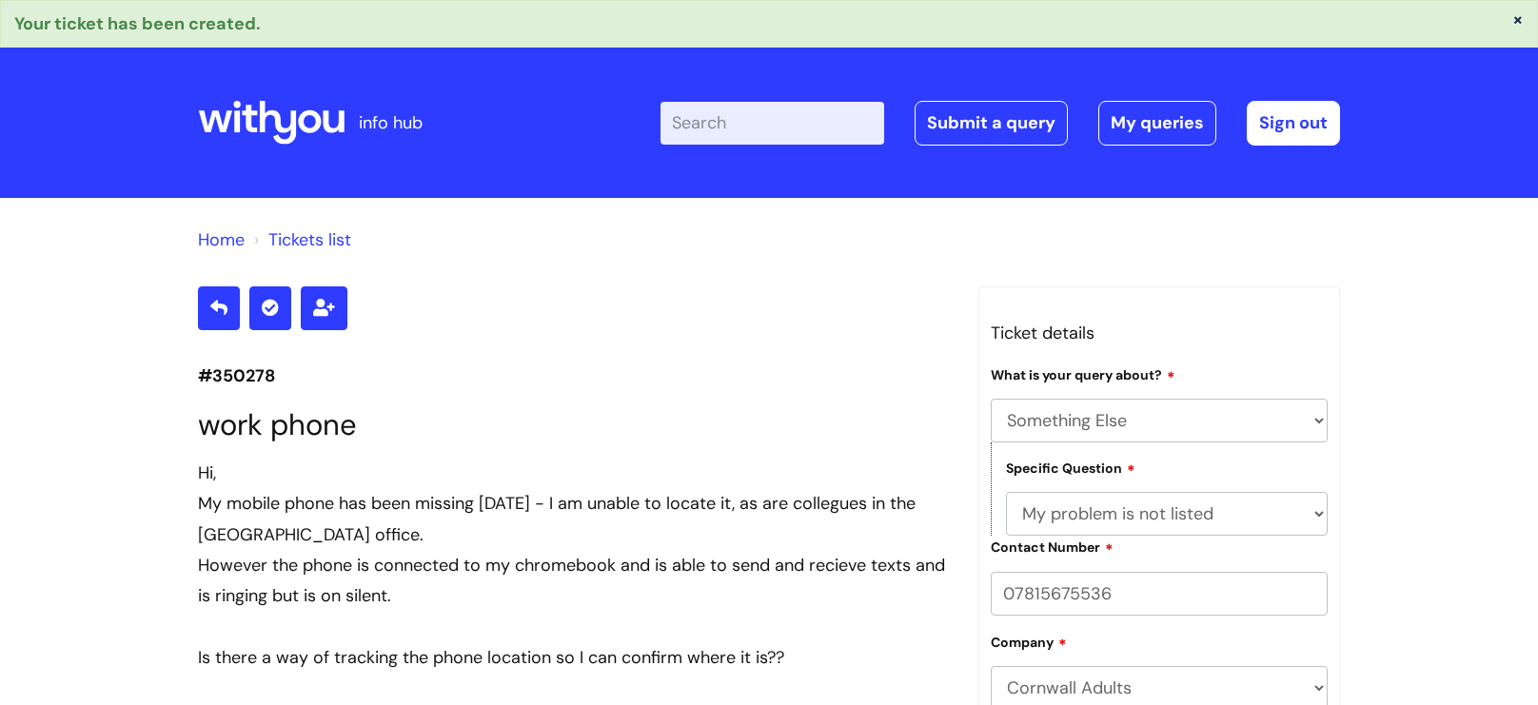
select select "Something Else"
select select "My problem is not listed"
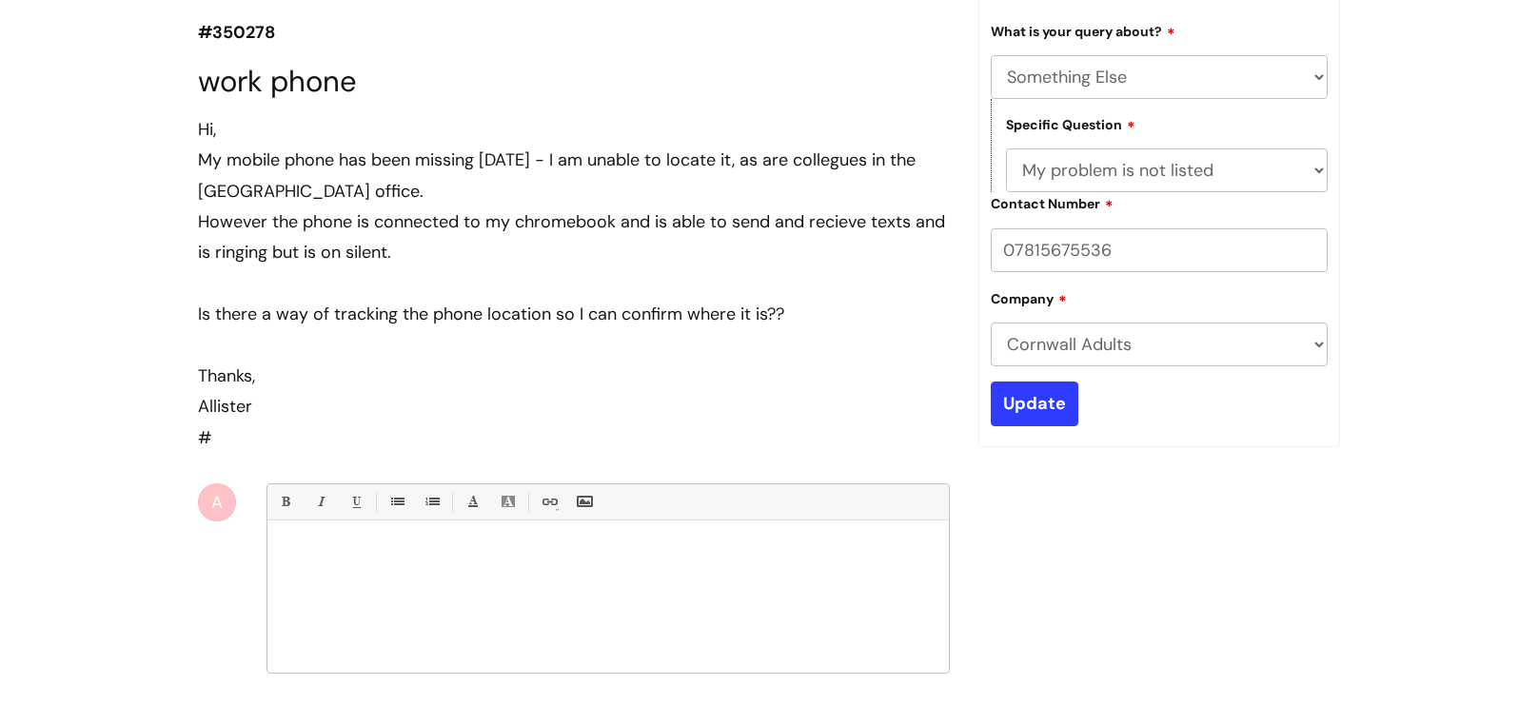
scroll to position [341, 0]
